Goal: Find specific page/section: Find specific page/section

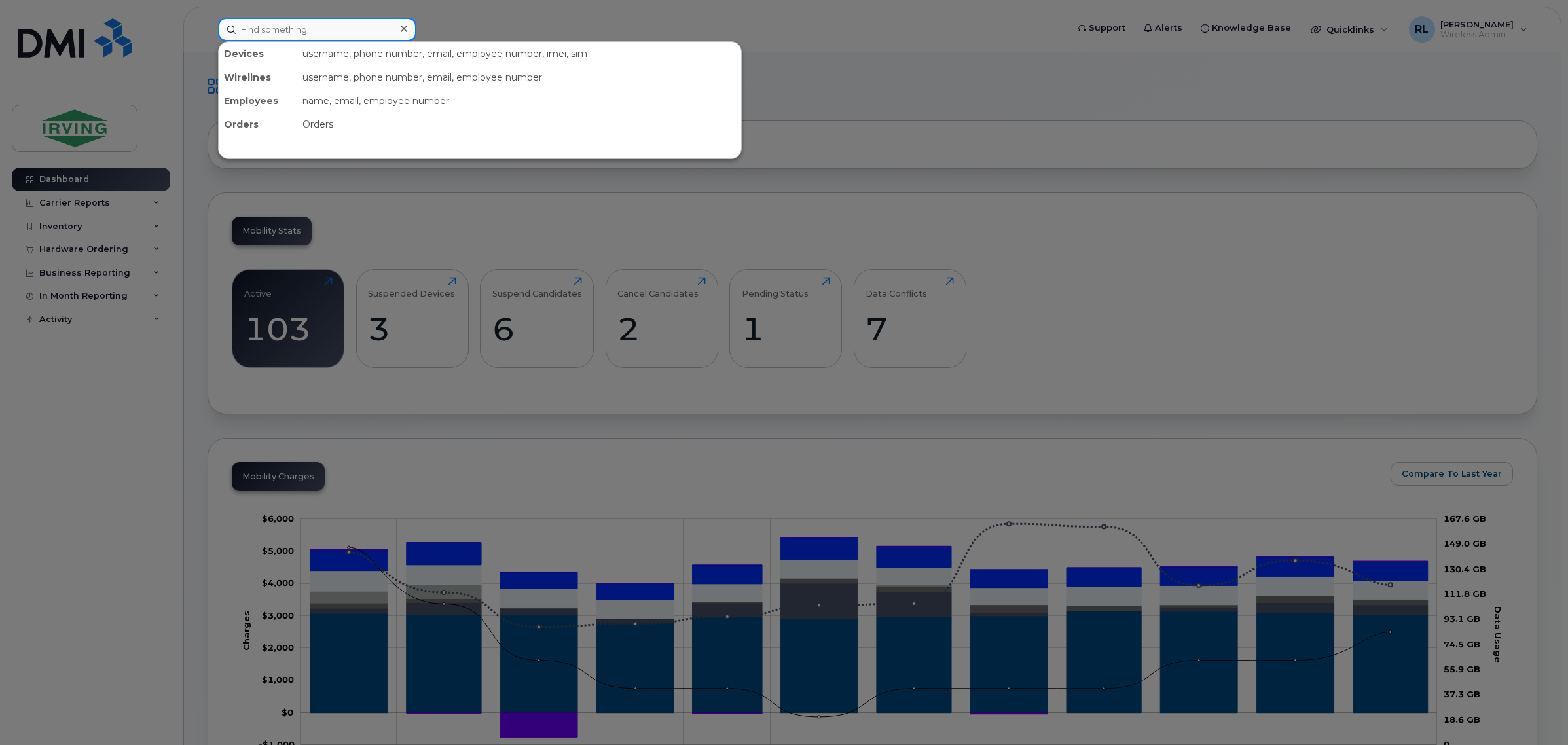
click at [348, 18] on input at bounding box center [316, 30] width 198 height 24
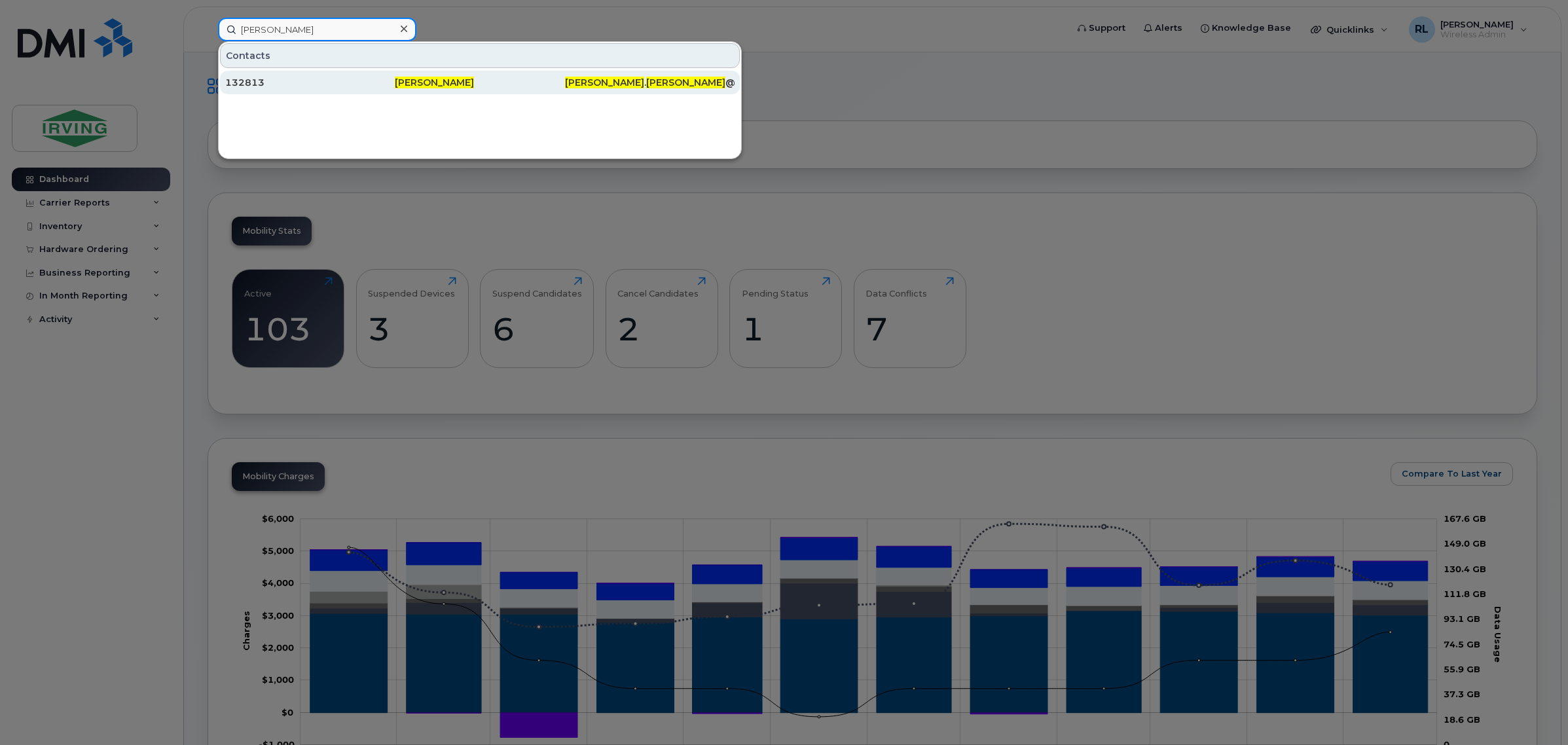
type input "ryan gaudet"
click at [419, 86] on span "Ryan Gaudet" at bounding box center [434, 82] width 79 height 11
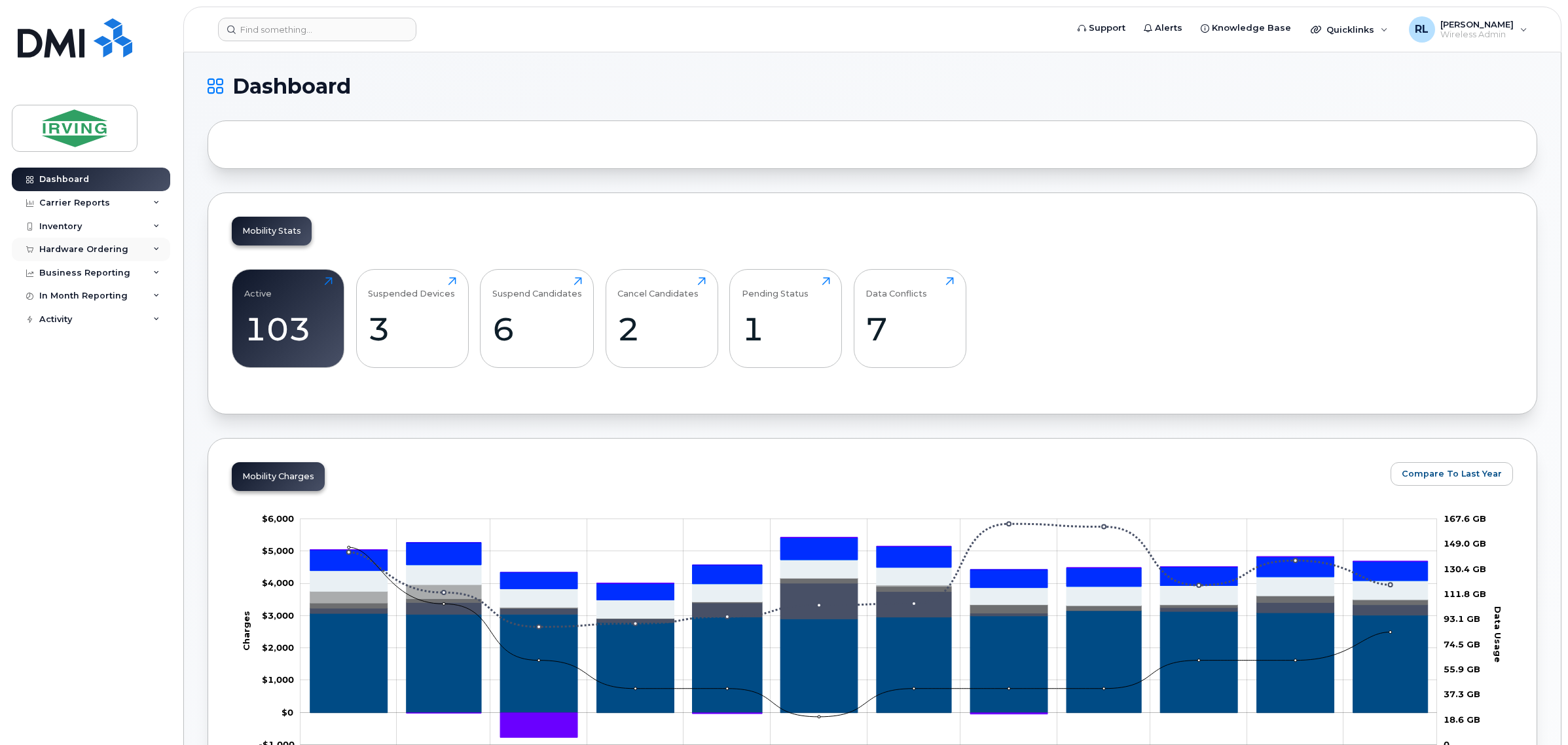
click at [133, 253] on div "Hardware Ordering" at bounding box center [90, 249] width 159 height 24
click at [113, 227] on div "Inventory" at bounding box center [90, 226] width 159 height 24
click at [105, 255] on div "Mobility Devices" at bounding box center [82, 250] width 74 height 11
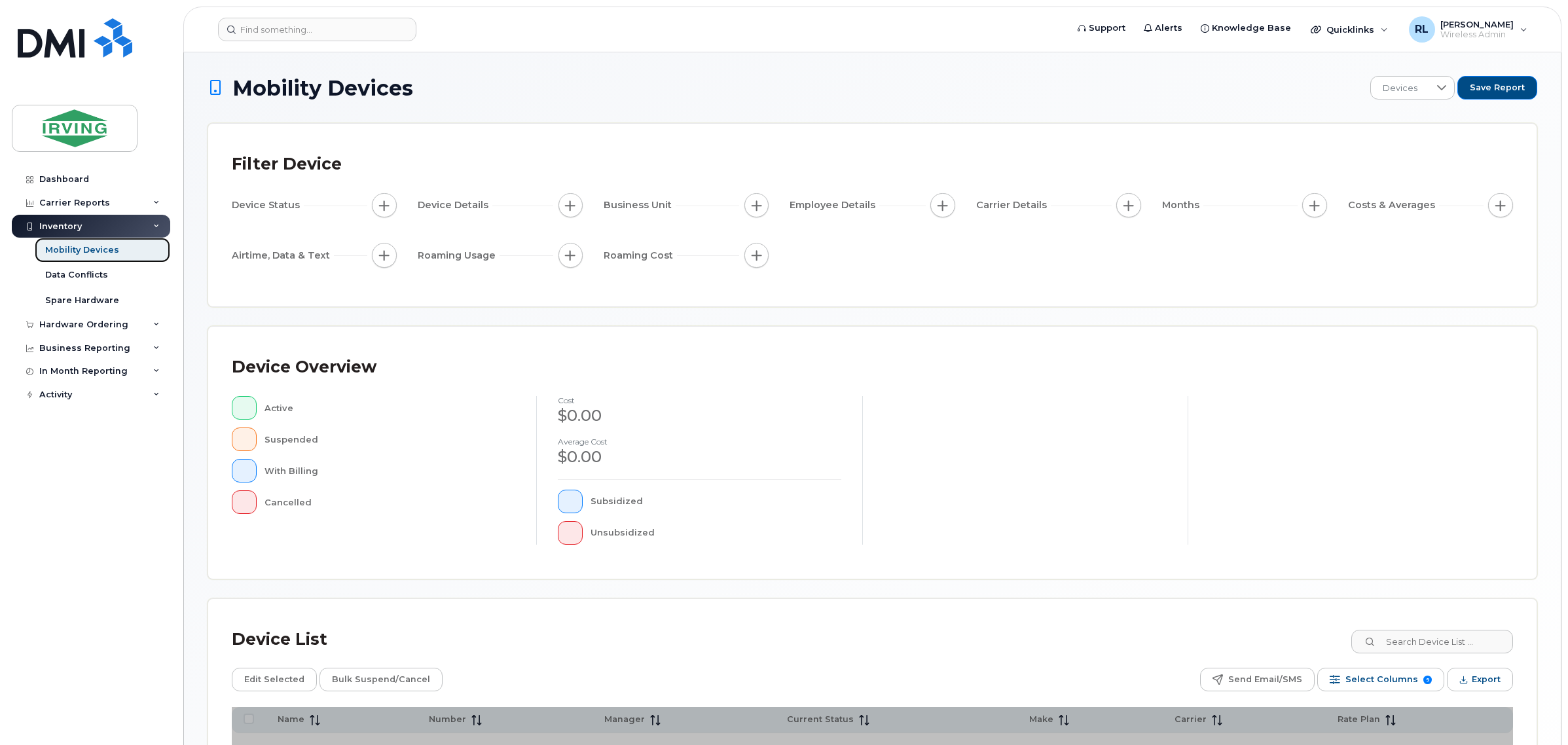
scroll to position [82, 0]
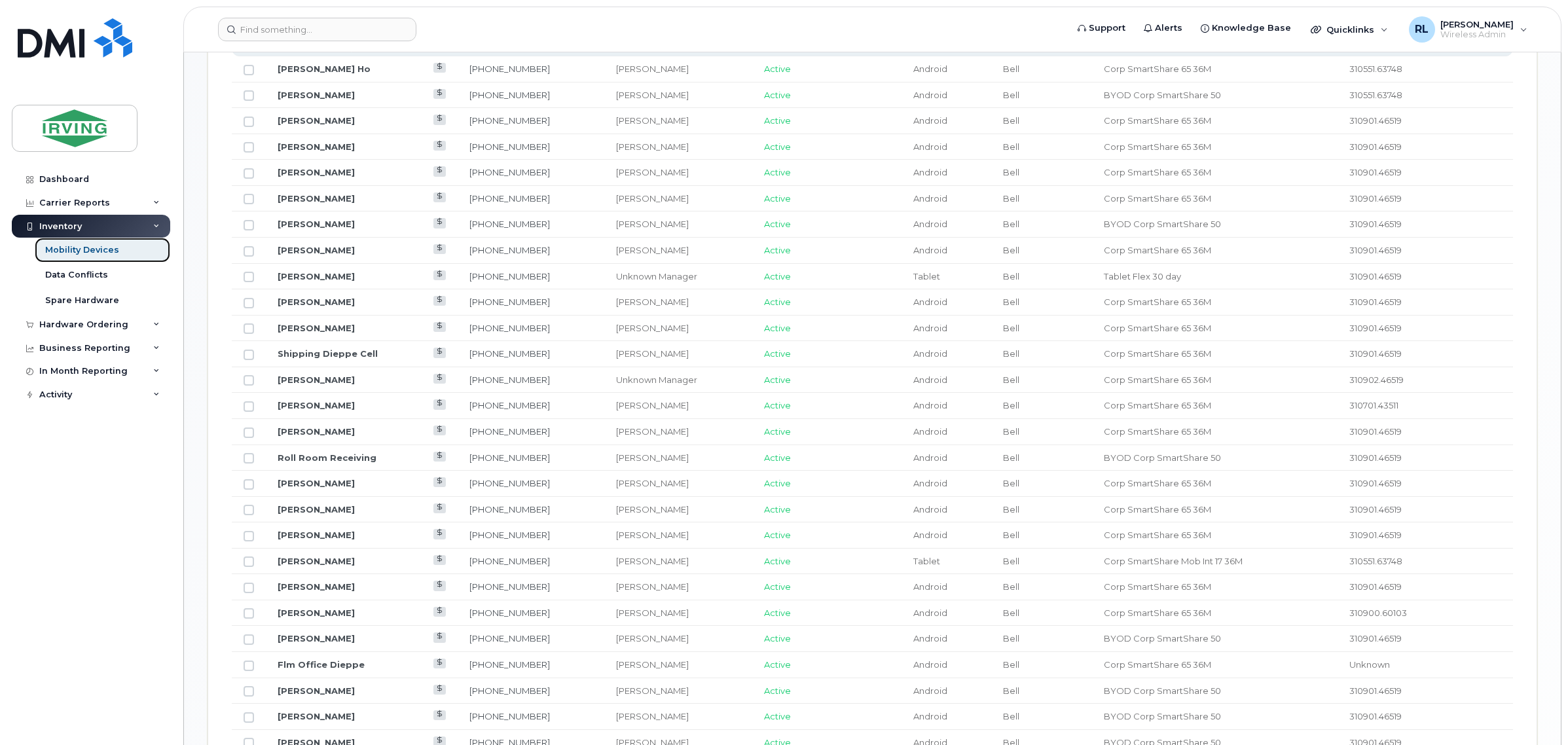
scroll to position [674, 0]
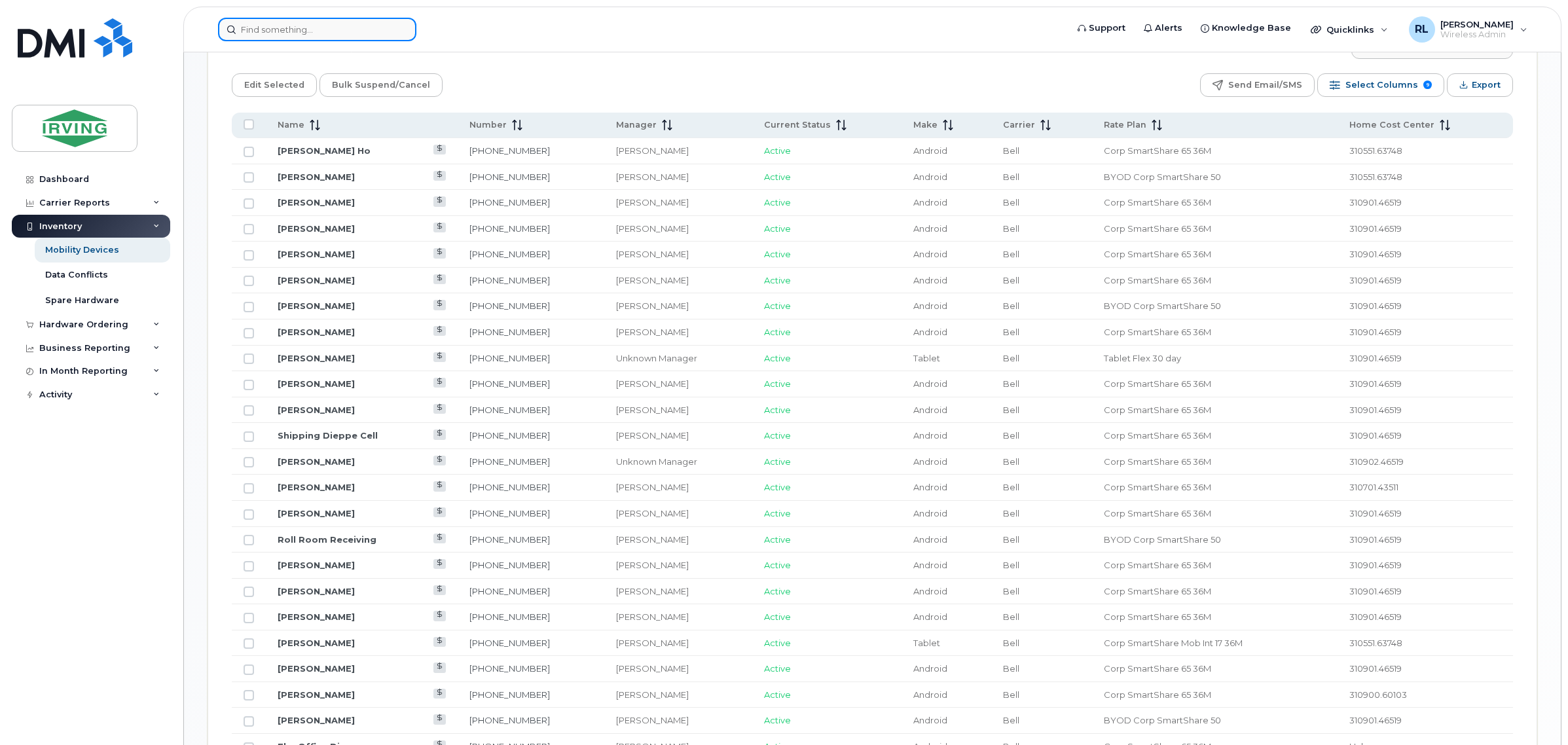
click at [336, 37] on input at bounding box center [316, 30] width 198 height 24
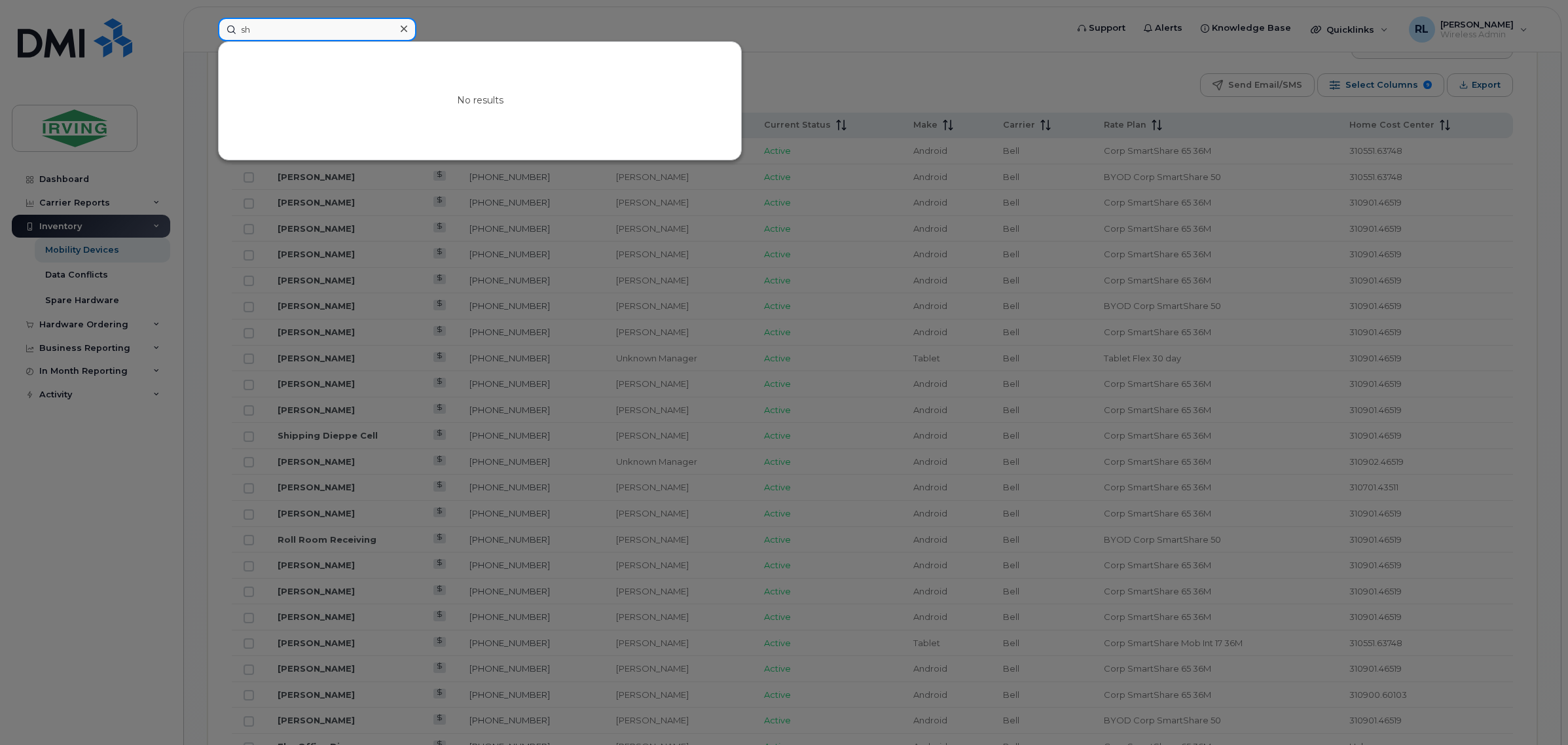
type input "s"
click at [442, 218] on div at bounding box center [784, 372] width 1568 height 745
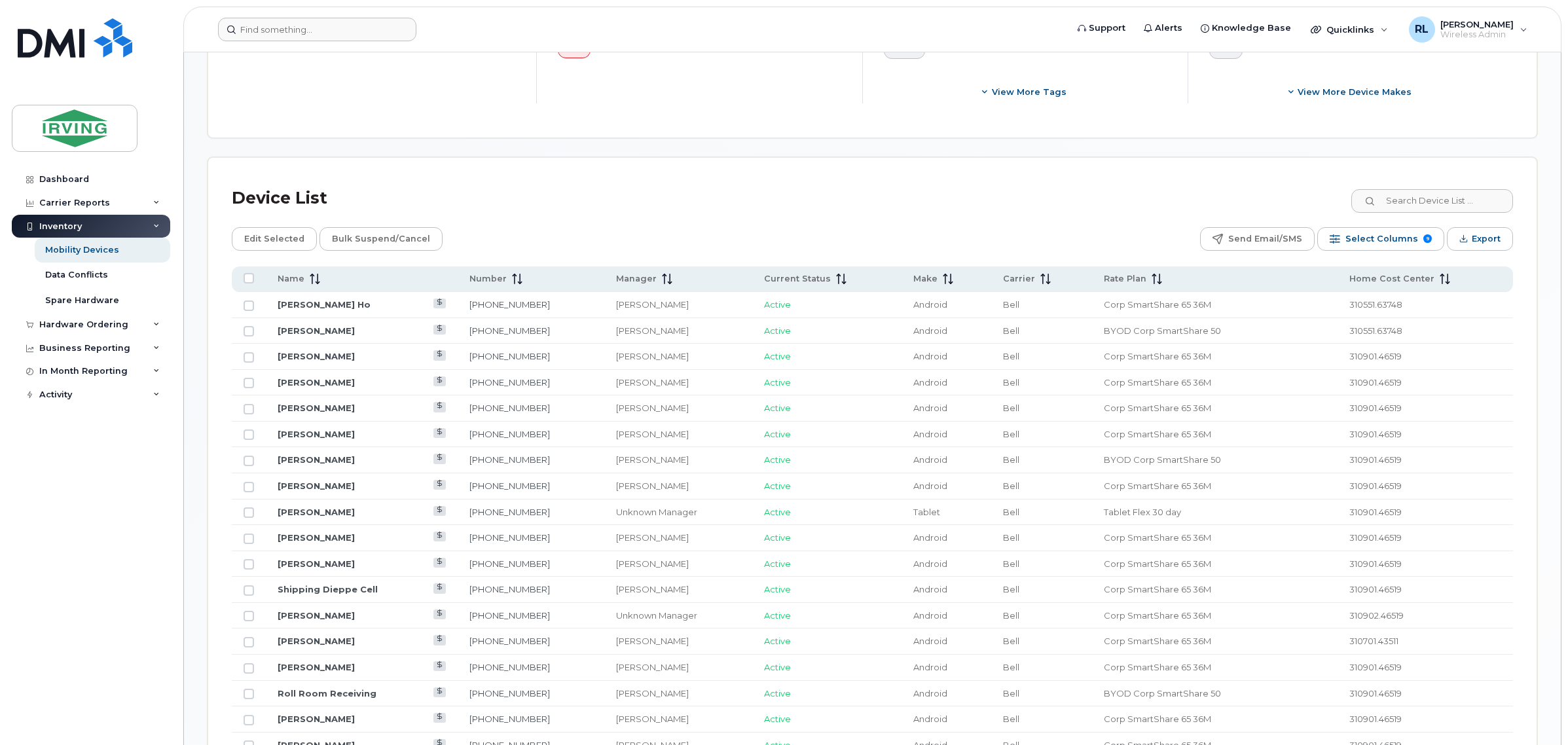
scroll to position [510, 0]
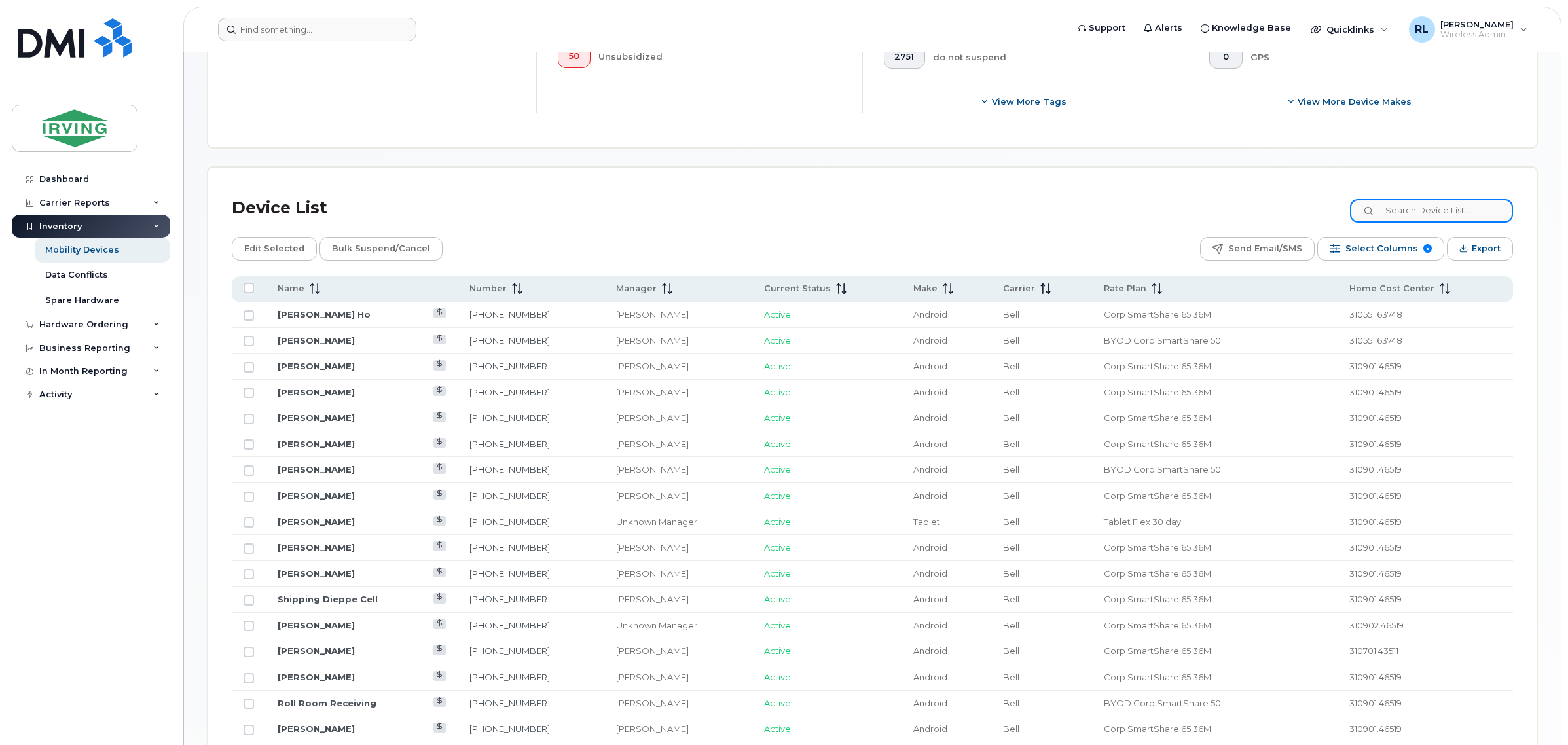
click at [1435, 213] on input at bounding box center [1432, 210] width 163 height 24
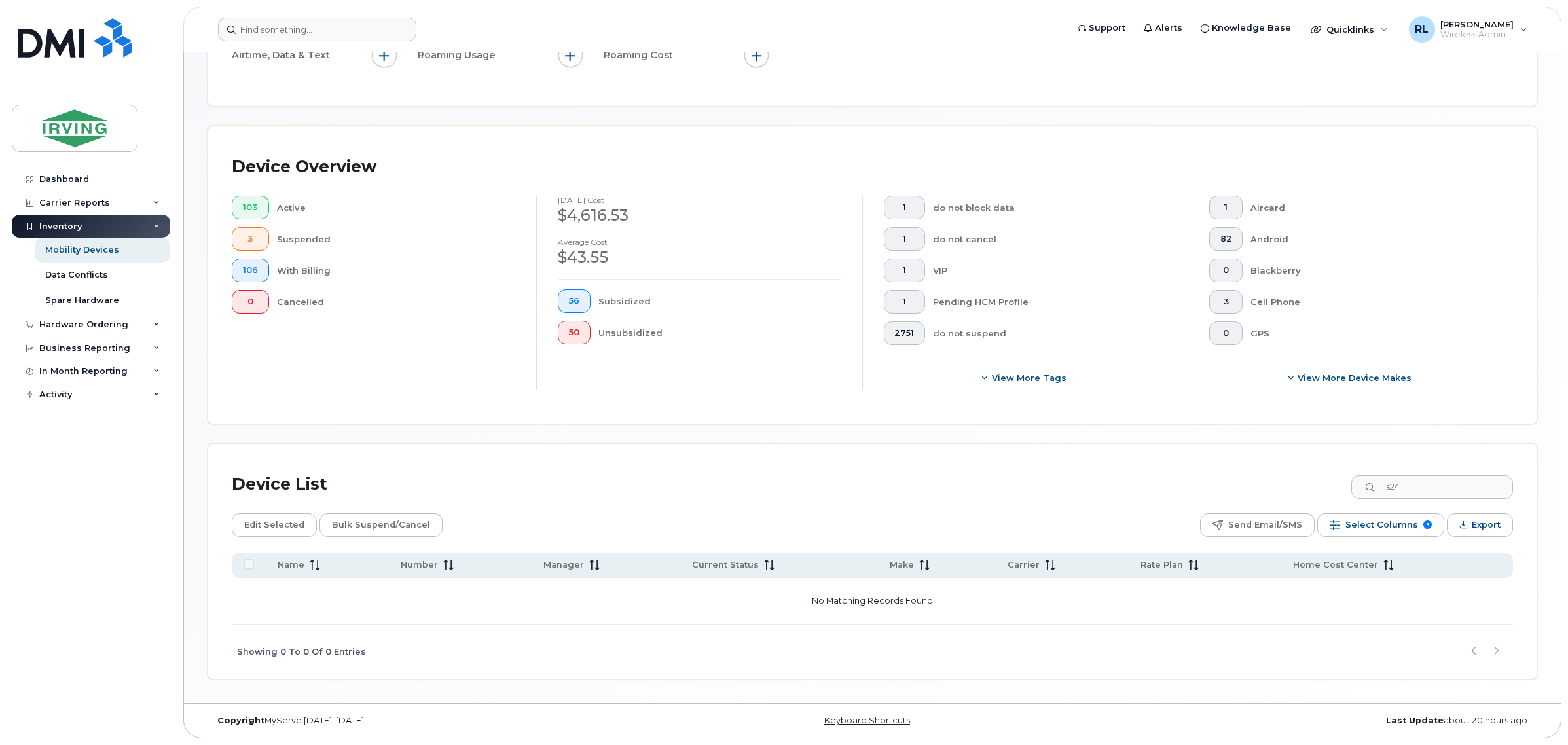
click at [1374, 488] on icon at bounding box center [1370, 488] width 8 height 8
click at [1465, 483] on input "s24" at bounding box center [1432, 486] width 163 height 24
type input "s"
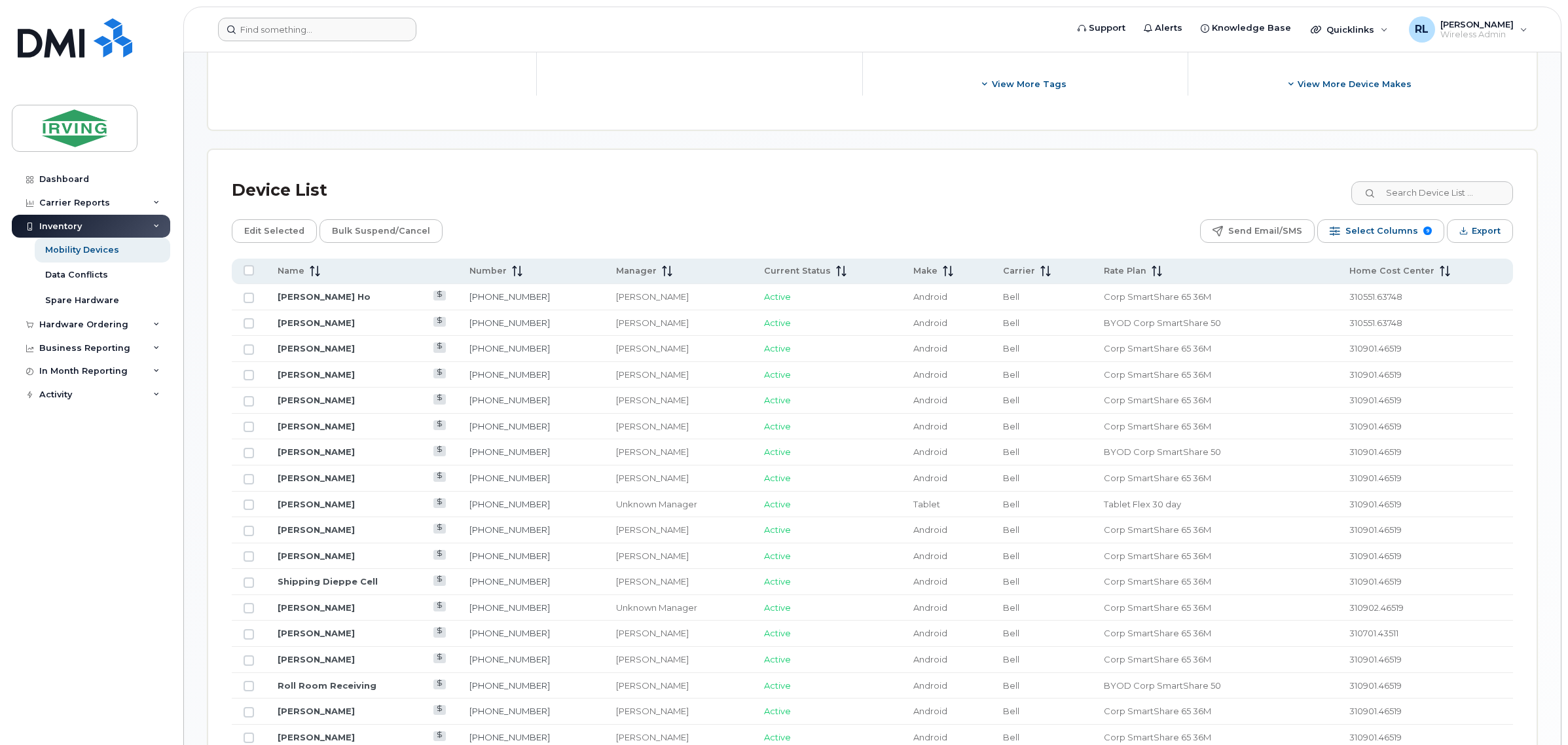
scroll to position [563, 0]
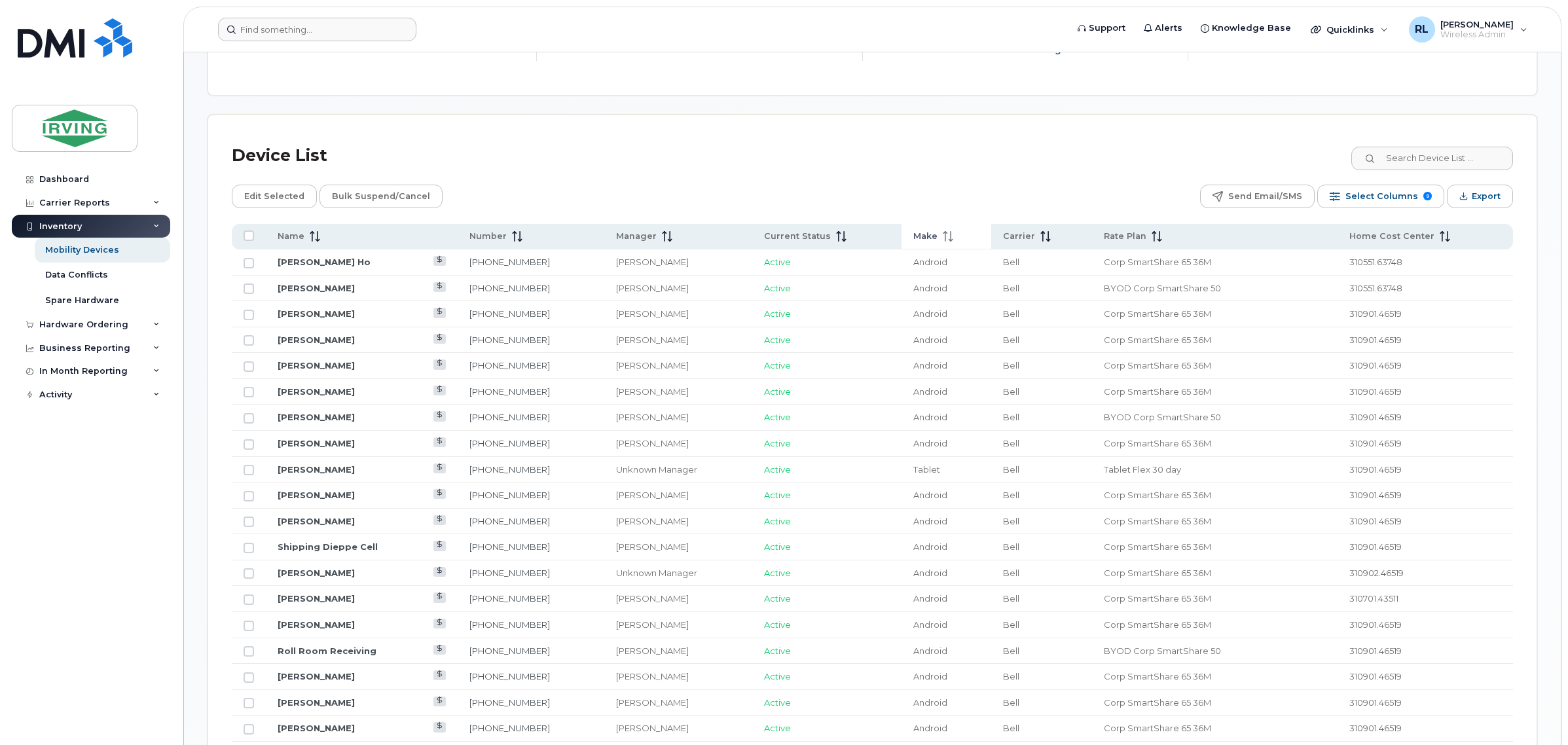
click at [933, 234] on span "Make" at bounding box center [925, 236] width 24 height 11
click at [933, 234] on span "Make" at bounding box center [934, 236] width 24 height 11
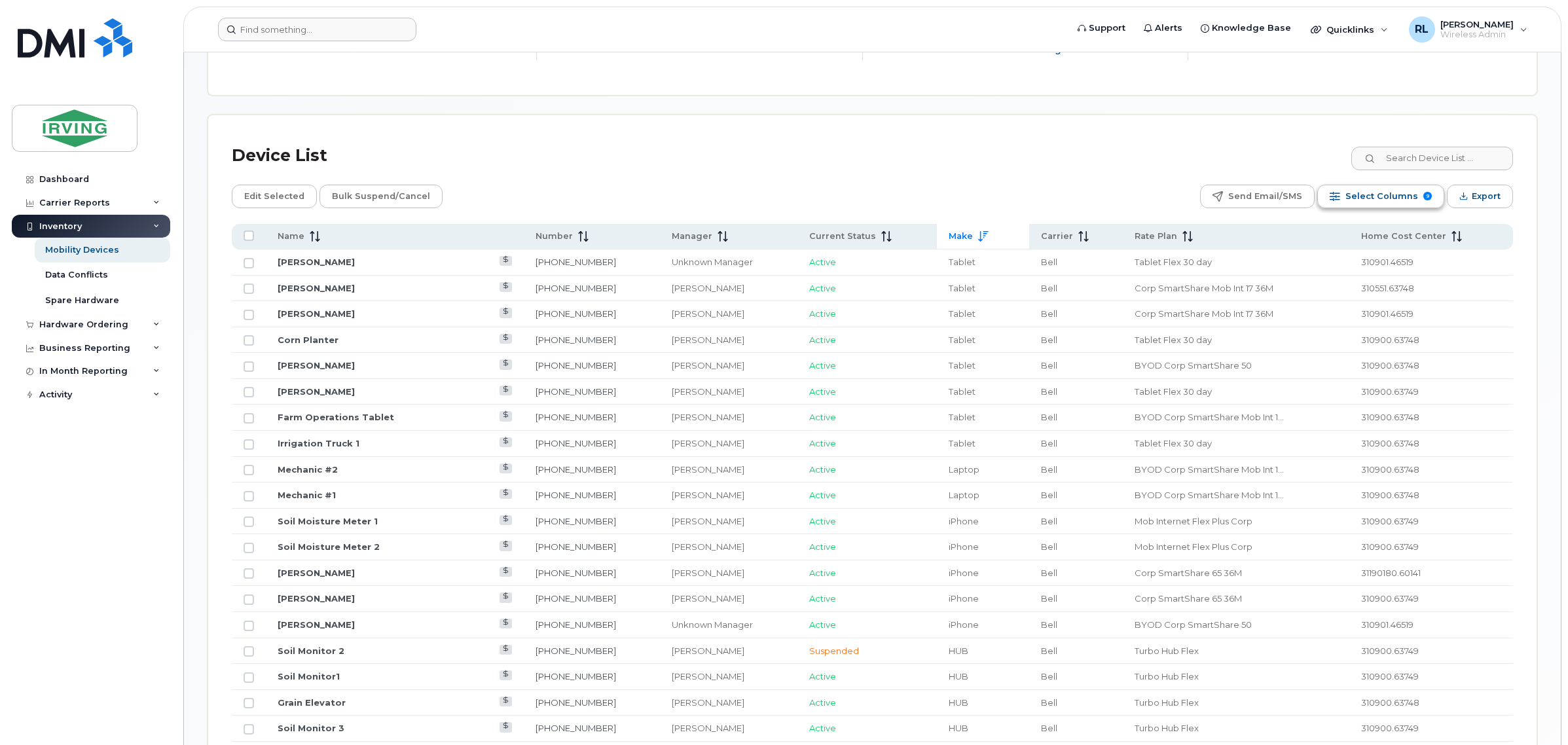
click at [1390, 195] on span "Select Columns" at bounding box center [1381, 196] width 72 height 20
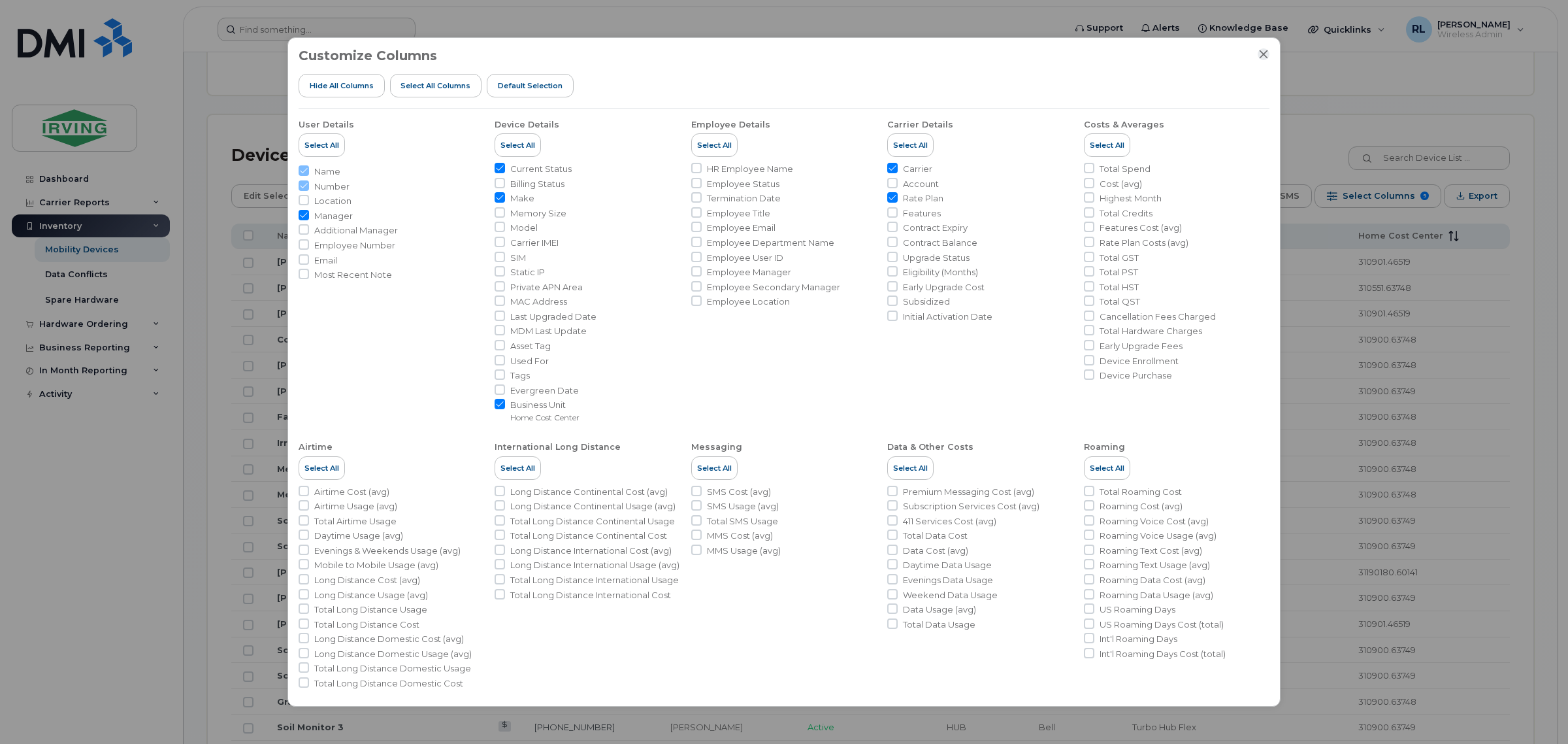
click at [1258, 53] on icon "Close" at bounding box center [1263, 54] width 11 height 11
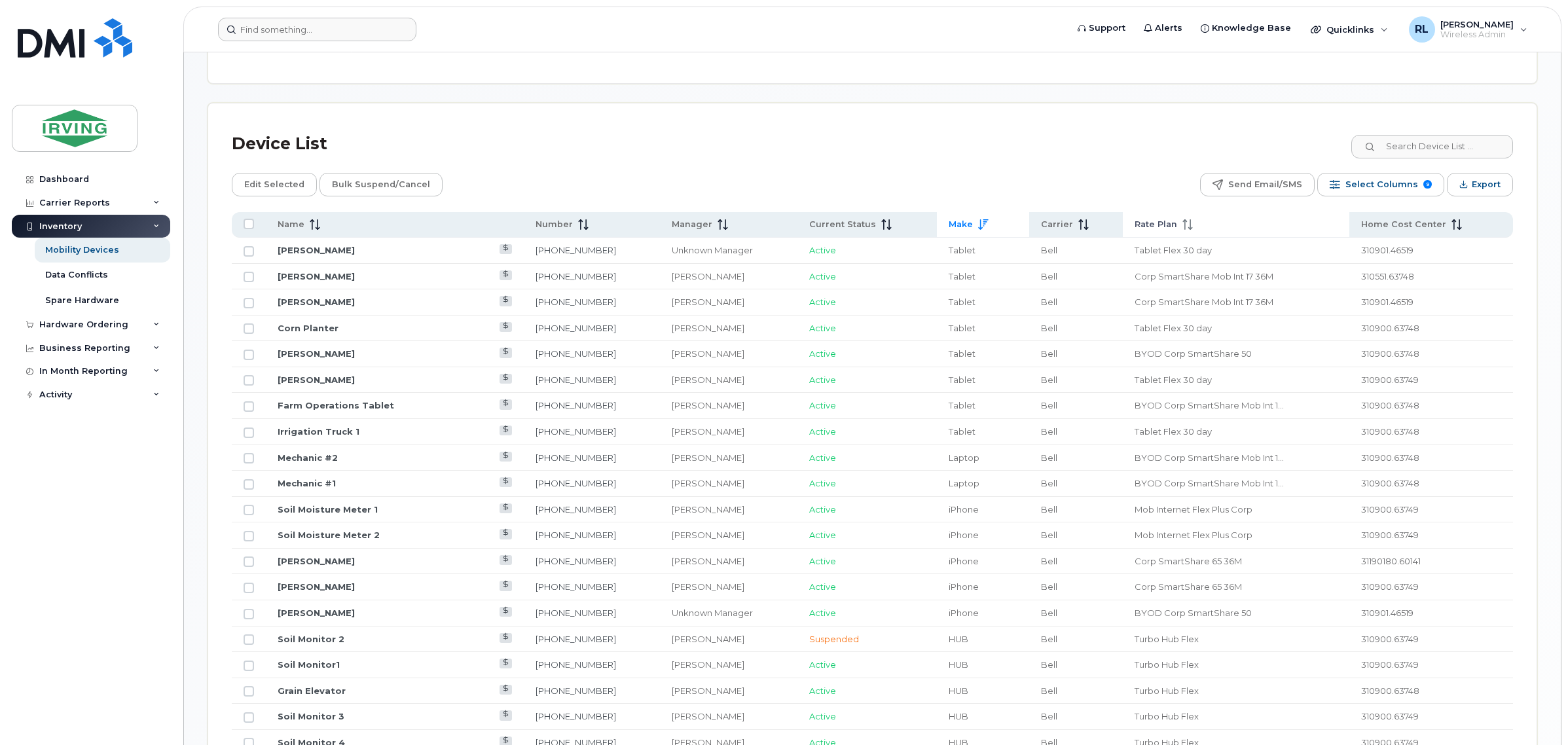
scroll to position [490, 0]
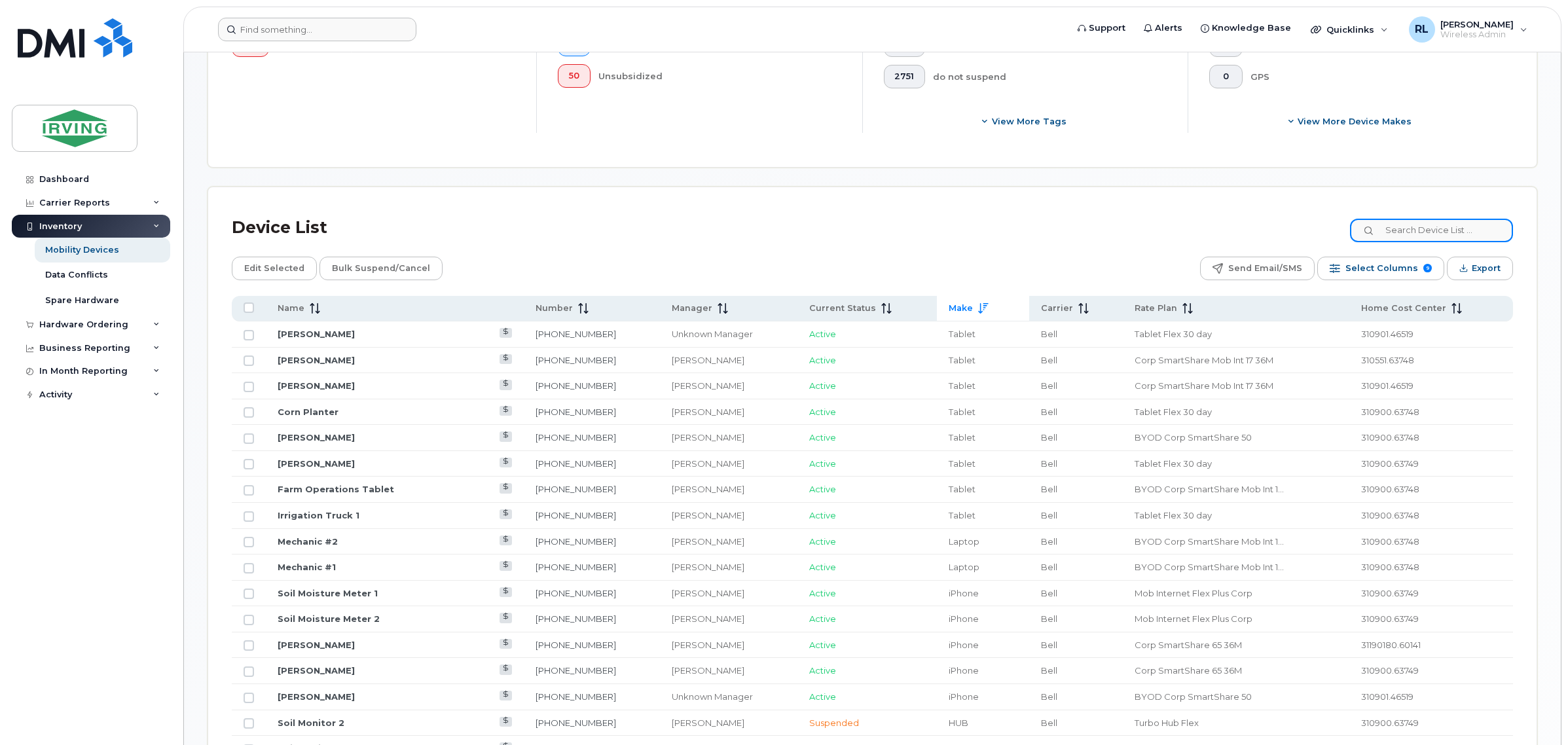
click at [1415, 220] on input at bounding box center [1432, 230] width 163 height 24
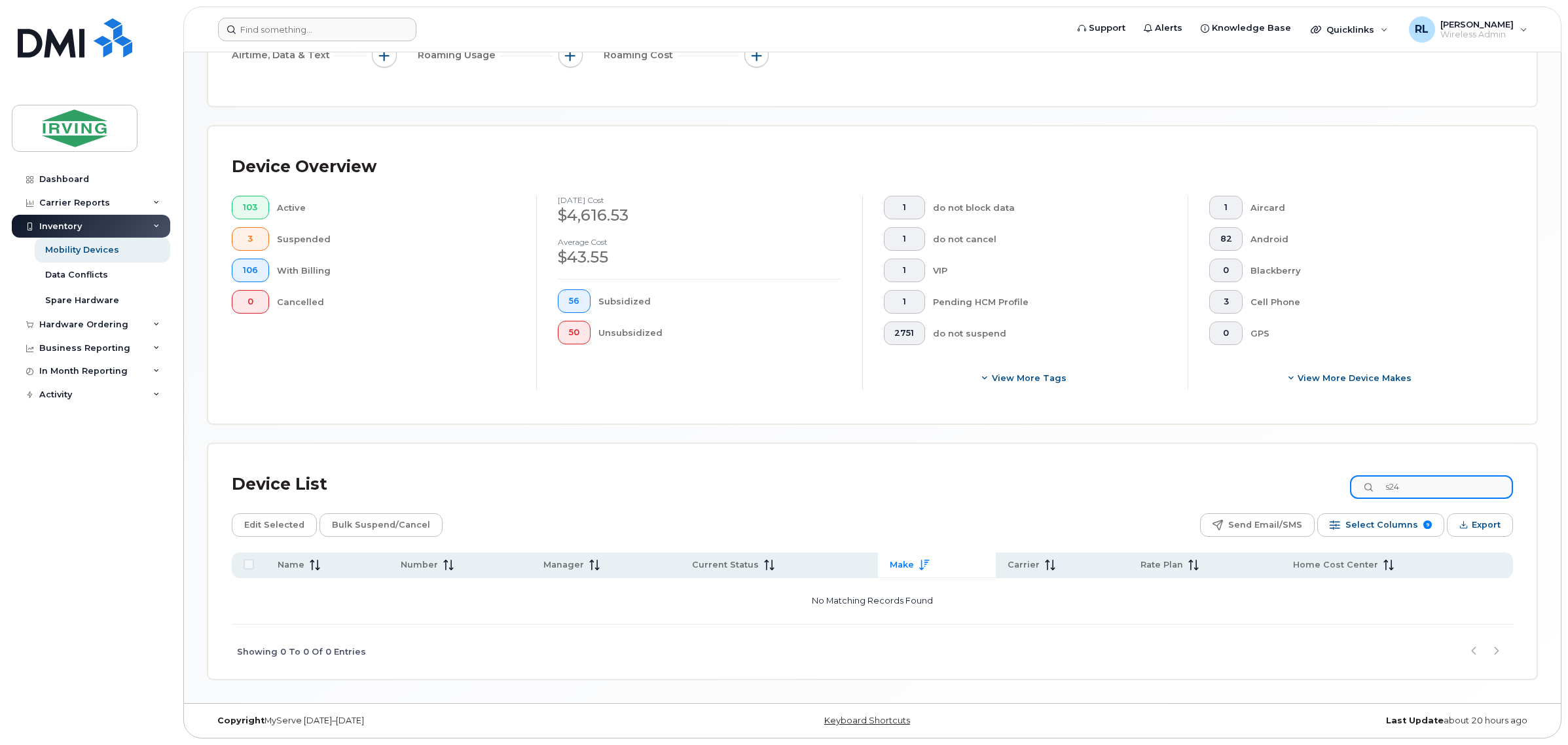
scroll to position [236, 0]
type input "s"
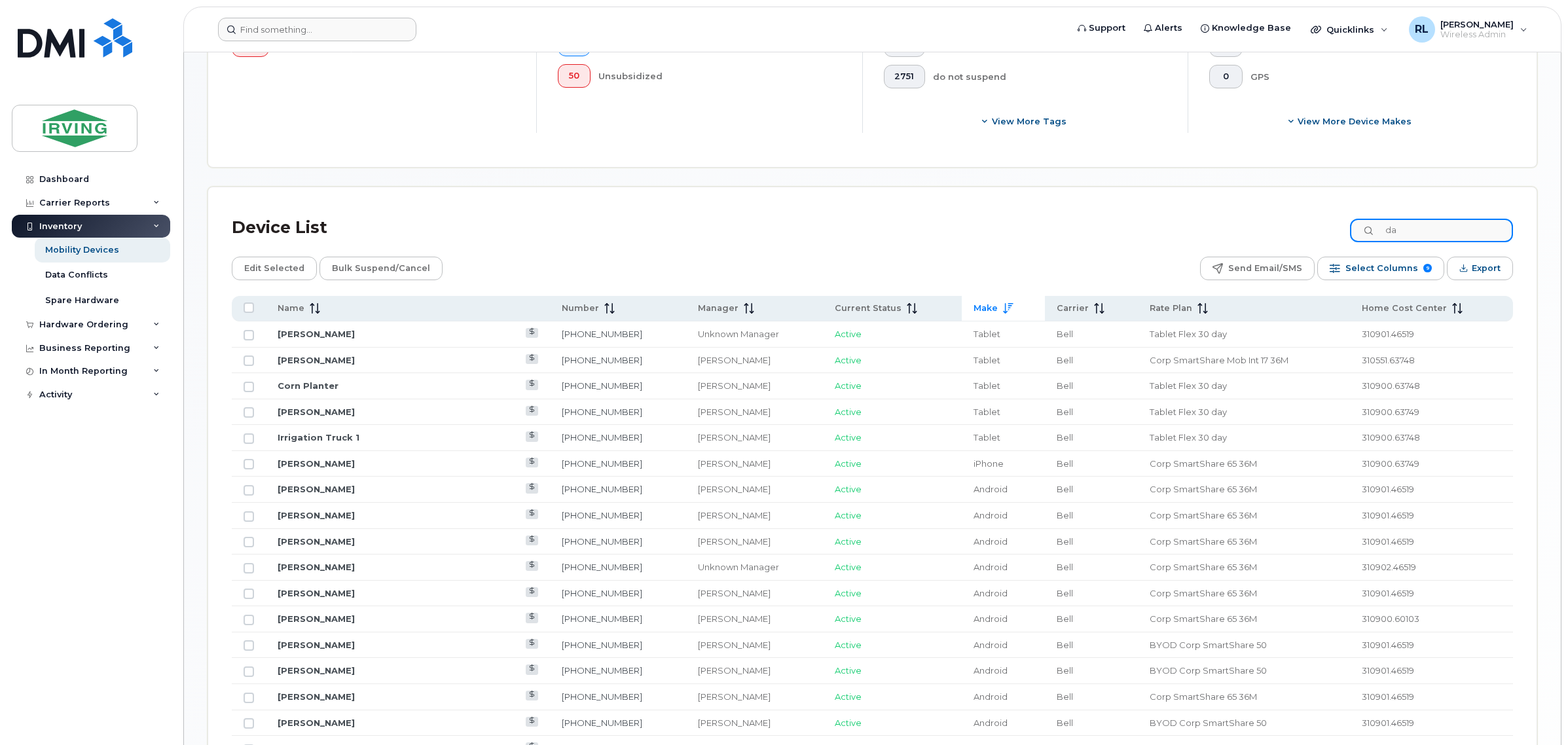
type input "d"
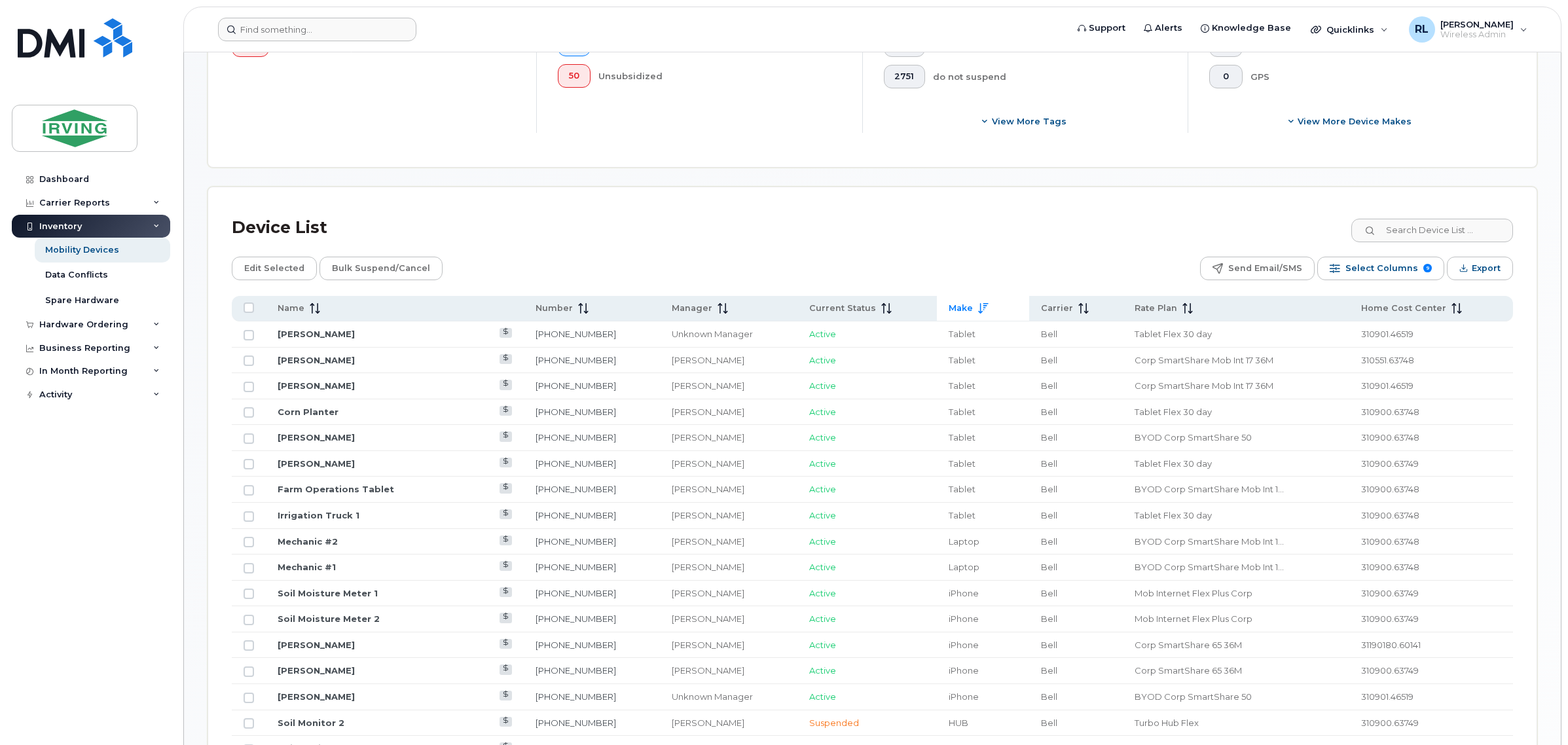
drag, startPoint x: 964, startPoint y: 309, endPoint x: 982, endPoint y: 269, distance: 43.9
click at [982, 269] on div "Edit Selected Bulk Suspend/Cancel Send Email/SMS Select Columns 9 Filter Refres…" at bounding box center [872, 268] width 1281 height 24
click at [118, 298] on link "Spare Hardware" at bounding box center [102, 301] width 136 height 25
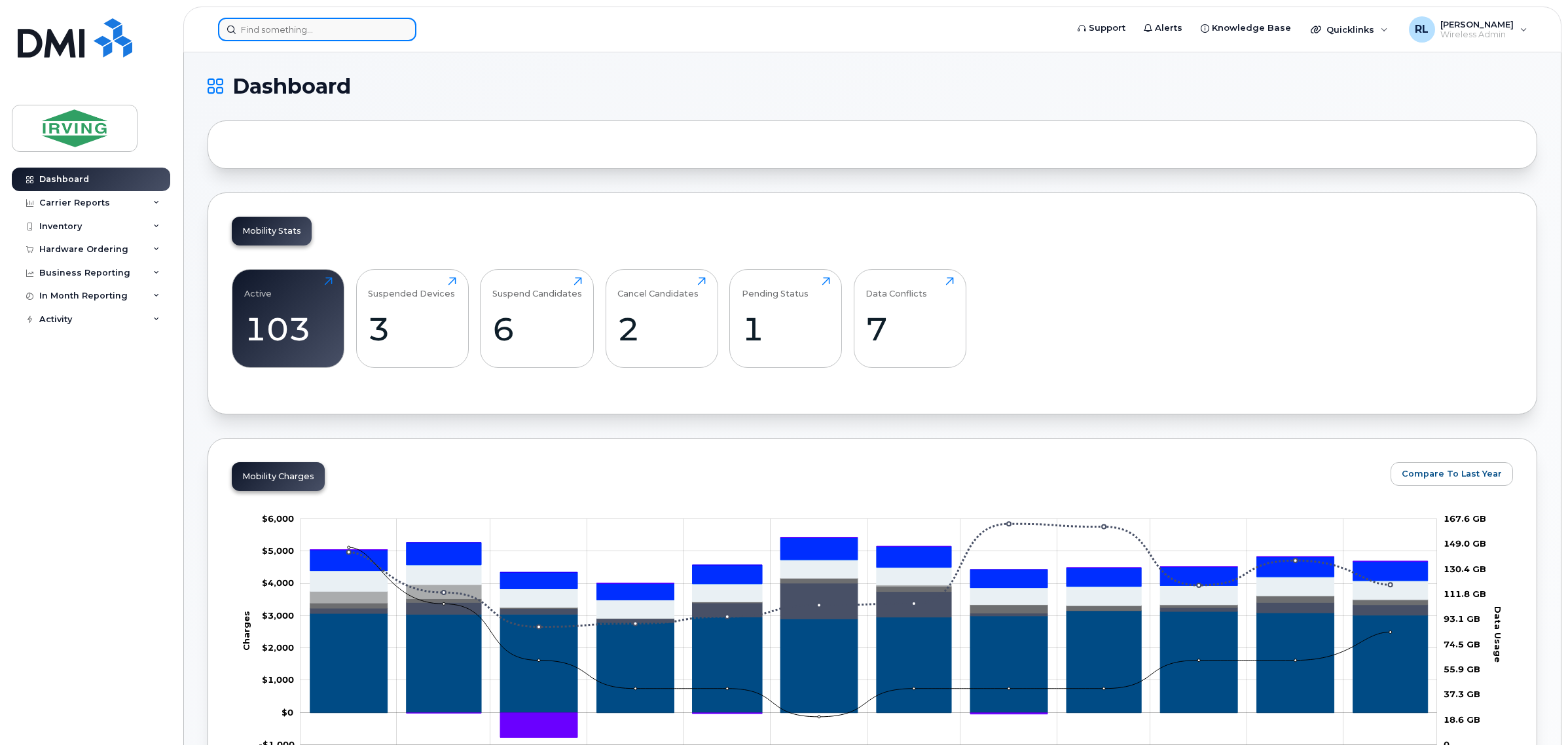
click at [273, 27] on input at bounding box center [316, 30] width 198 height 24
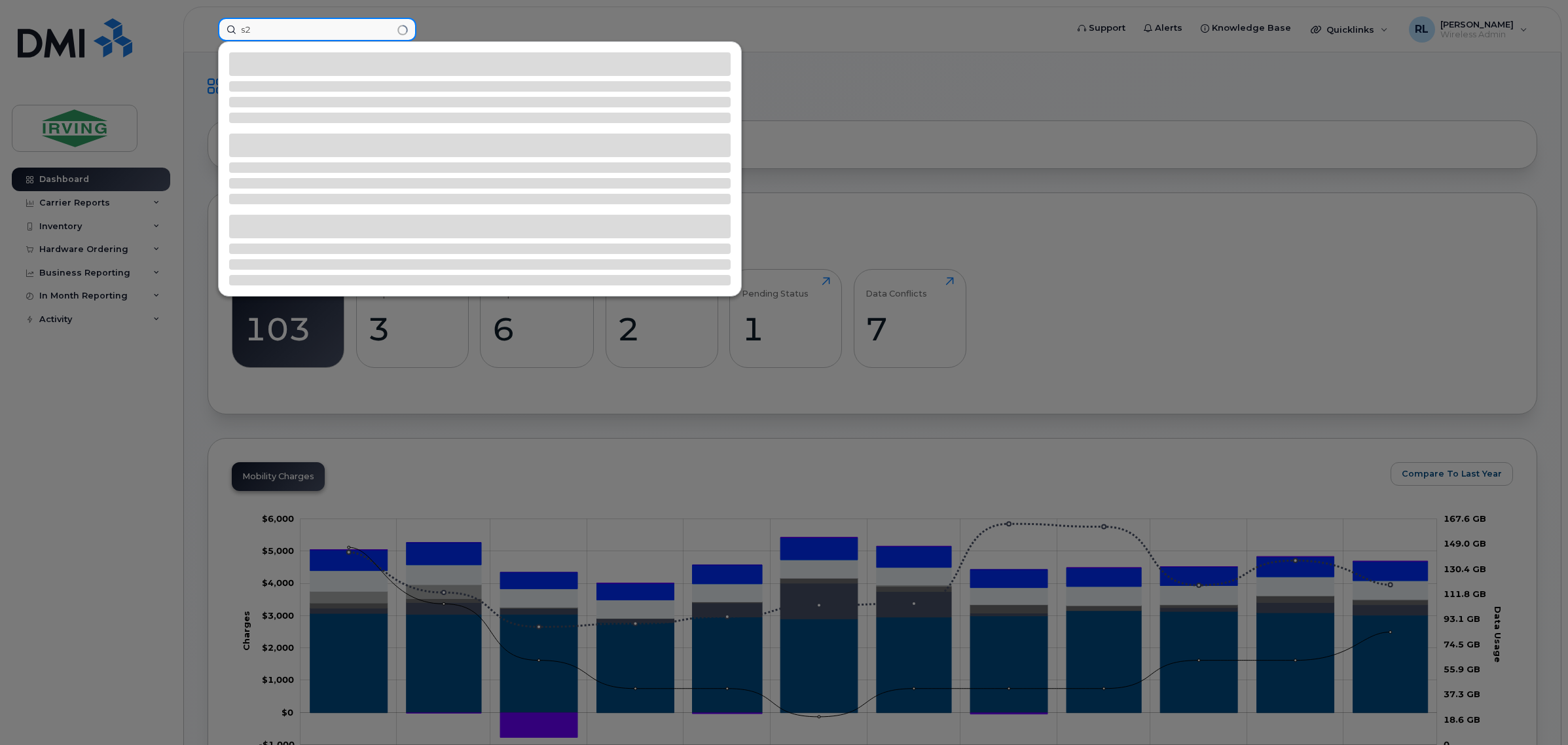
type input "s"
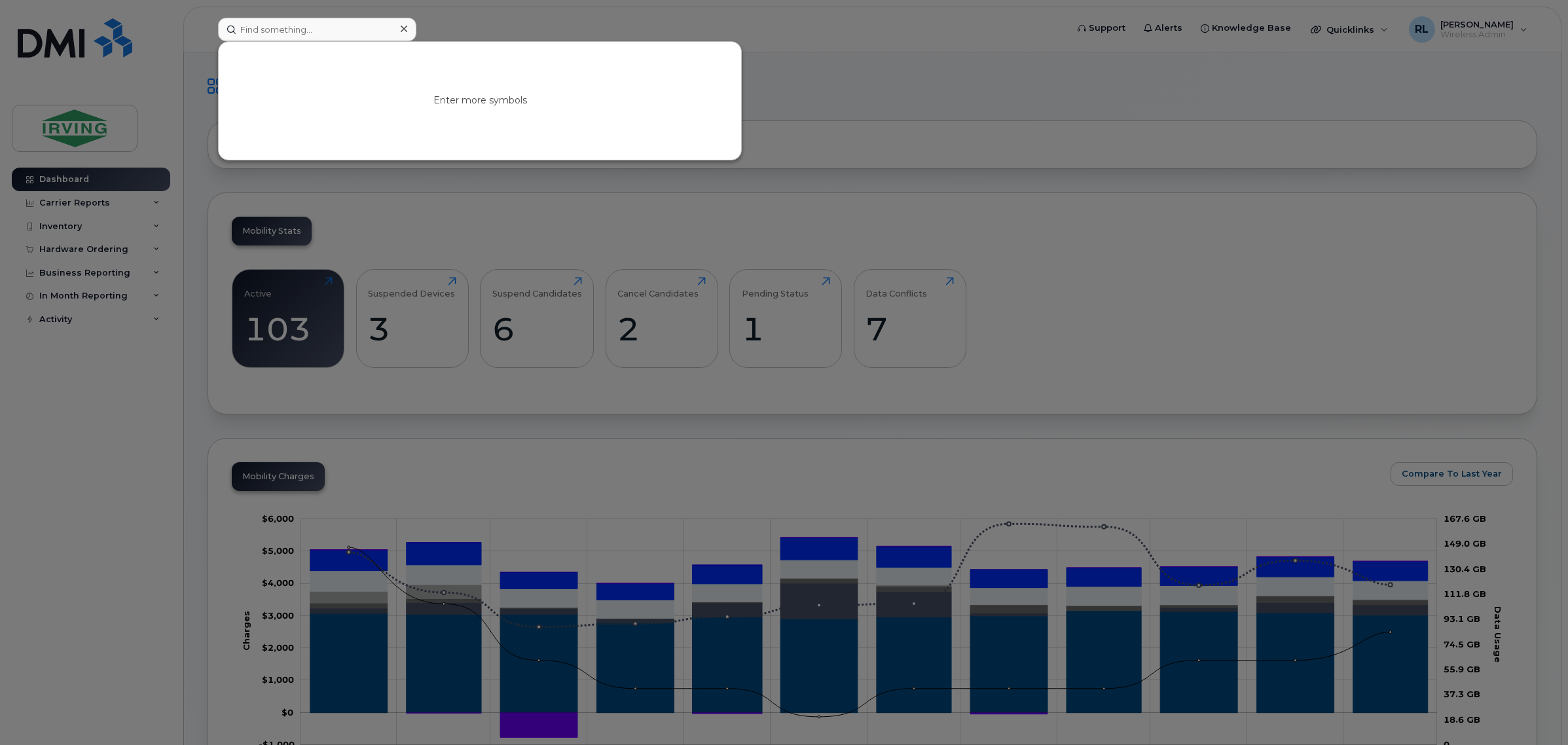
click at [1149, 282] on div at bounding box center [784, 372] width 1568 height 745
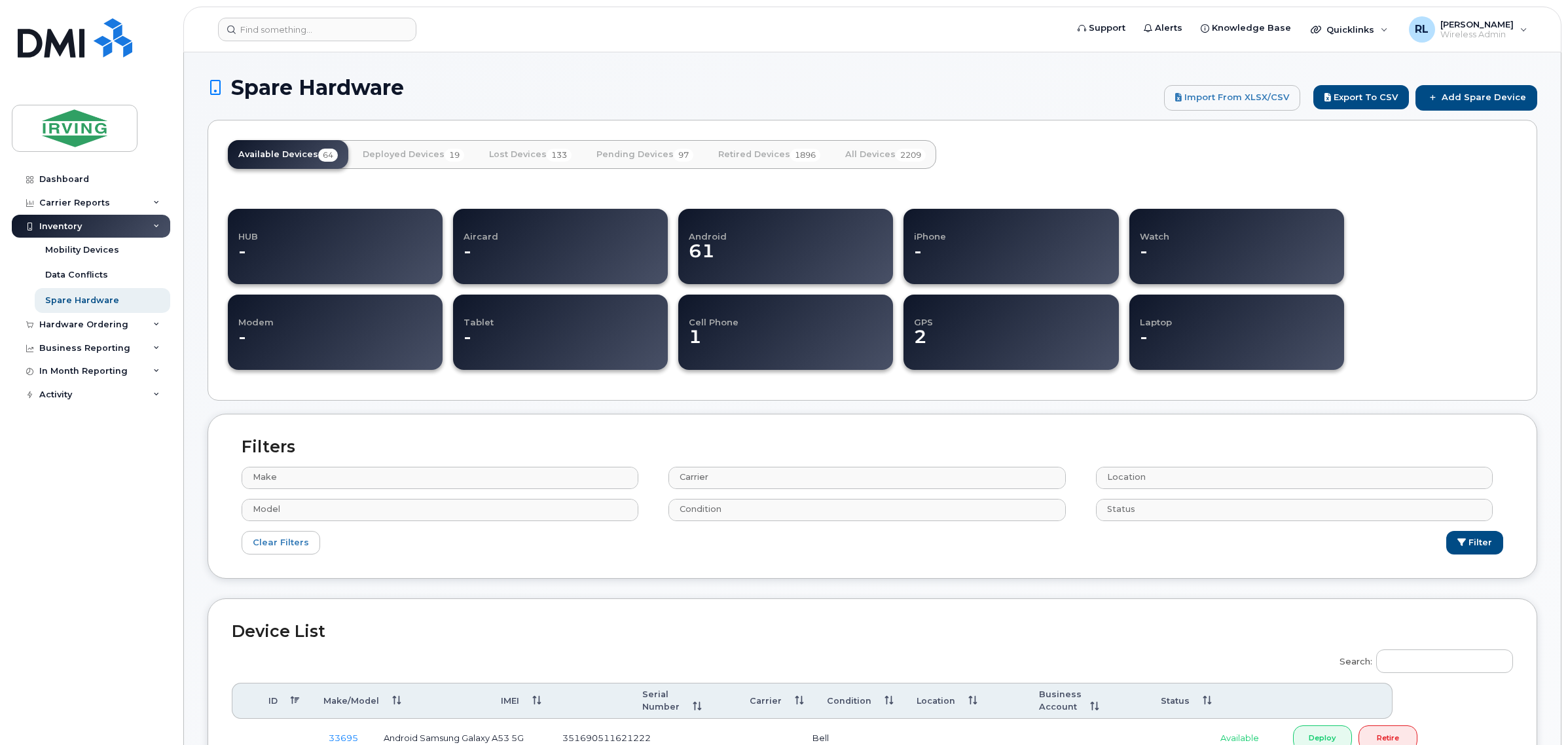
select select
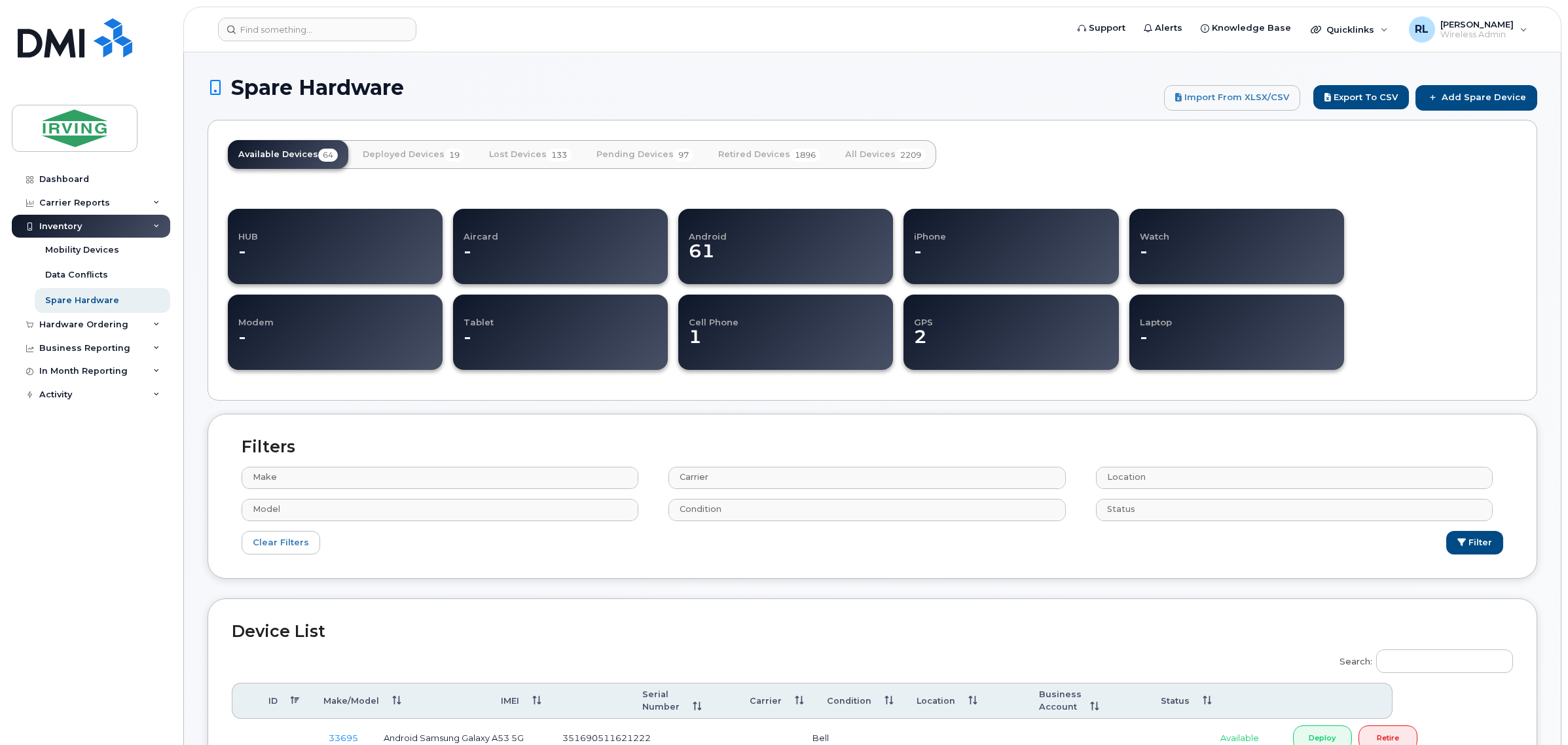
select select
click at [122, 254] on link "Mobility Devices" at bounding box center [102, 250] width 136 height 25
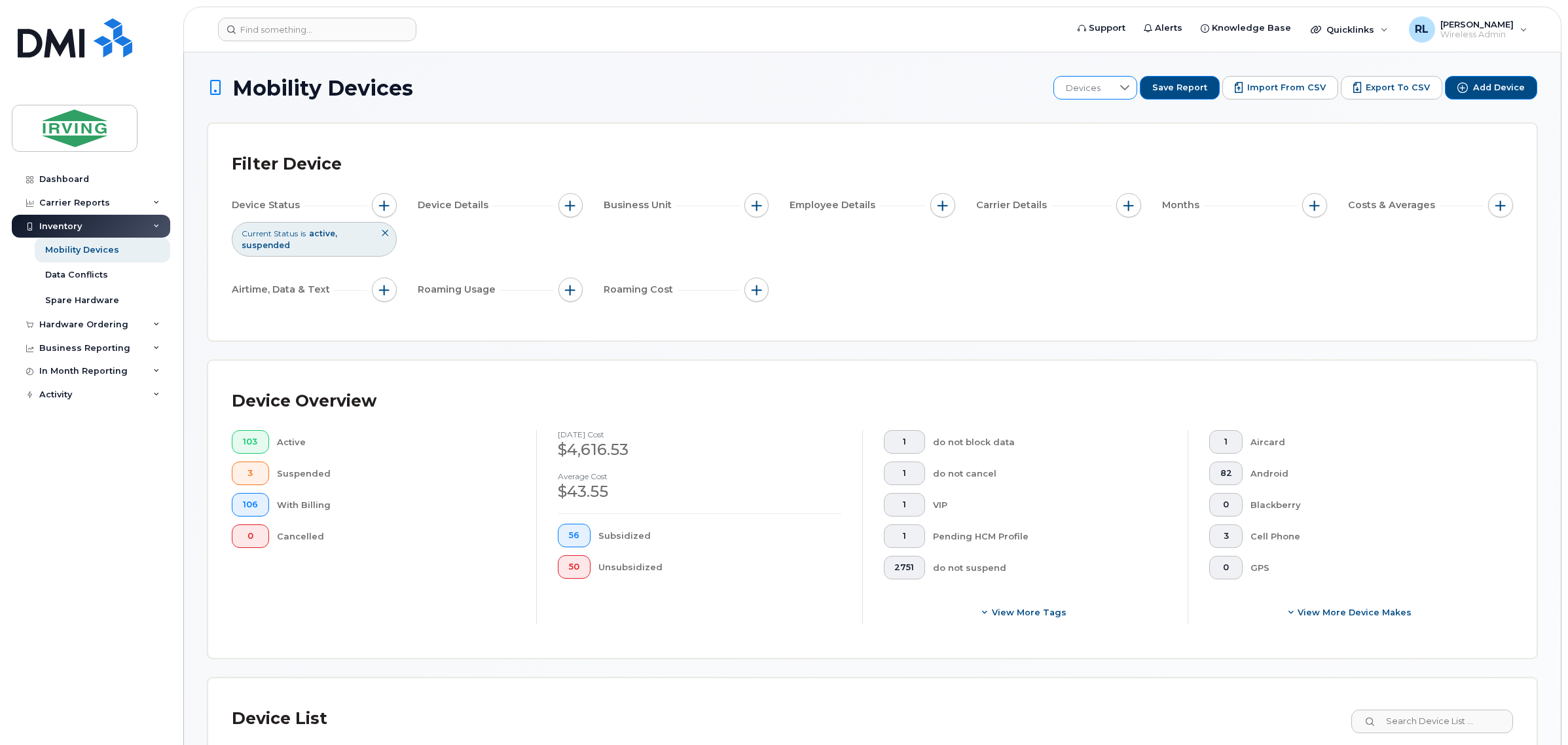
click at [1125, 82] on div at bounding box center [1125, 87] width 25 height 22
click at [1108, 133] on input "text" at bounding box center [1208, 122] width 263 height 24
type input "s"
